Goal: Information Seeking & Learning: Learn about a topic

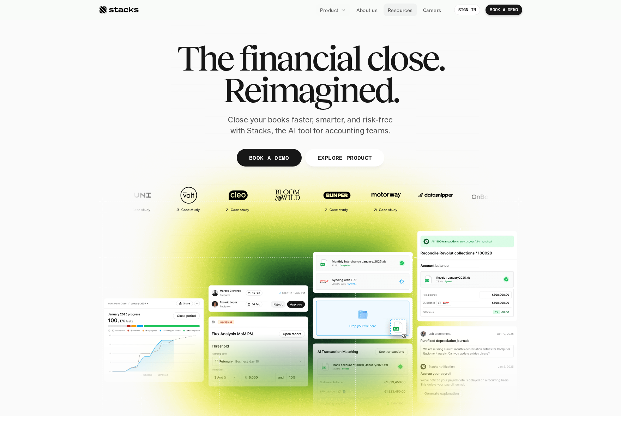
click at [400, 14] on link "Resources" at bounding box center [401, 10] width 34 height 13
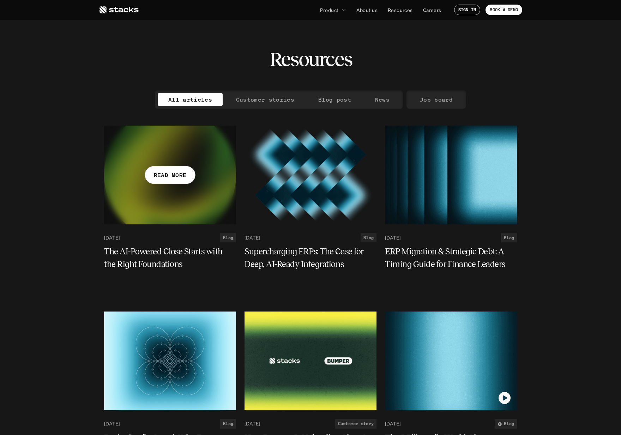
click at [183, 171] on p "READ MORE" at bounding box center [170, 175] width 33 height 10
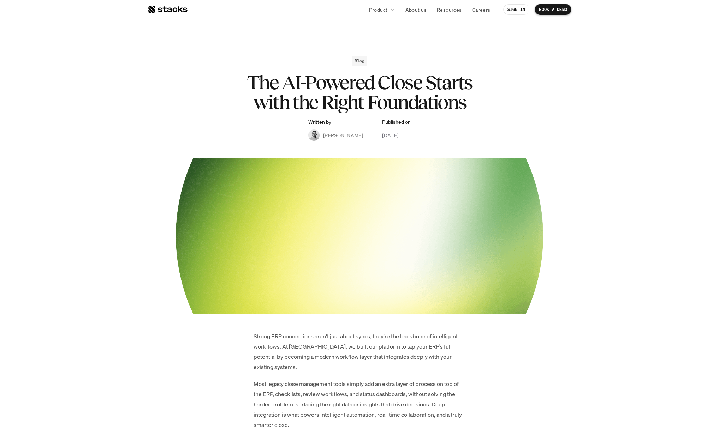
click at [454, 9] on p "Resources" at bounding box center [449, 9] width 25 height 7
